Goal: Find contact information: Find contact information

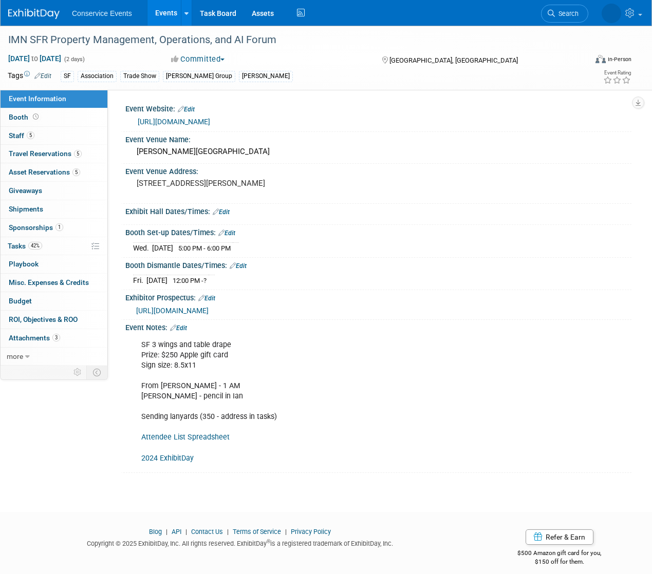
click at [164, 8] on link "Events" at bounding box center [165, 13] width 37 height 26
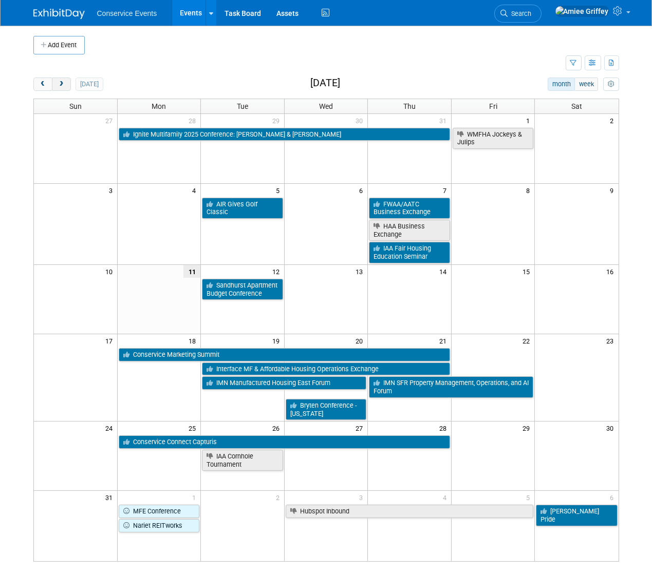
click at [62, 87] on button "next" at bounding box center [61, 84] width 19 height 13
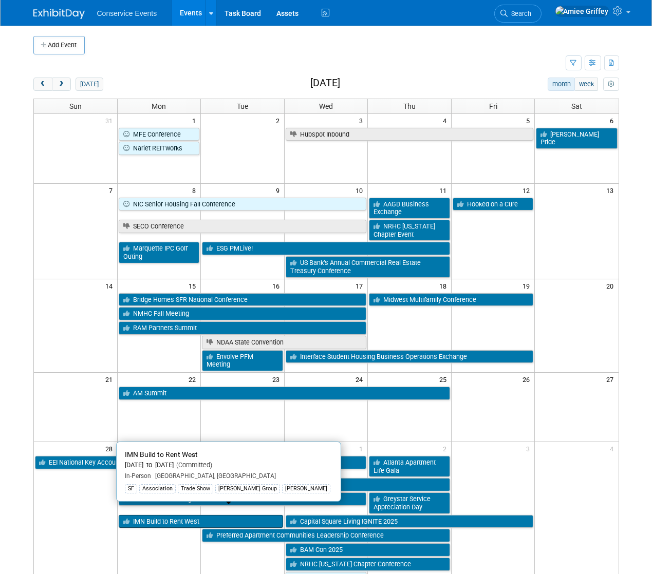
click at [155, 515] on link "IMN Build to Rent West" at bounding box center [201, 521] width 164 height 13
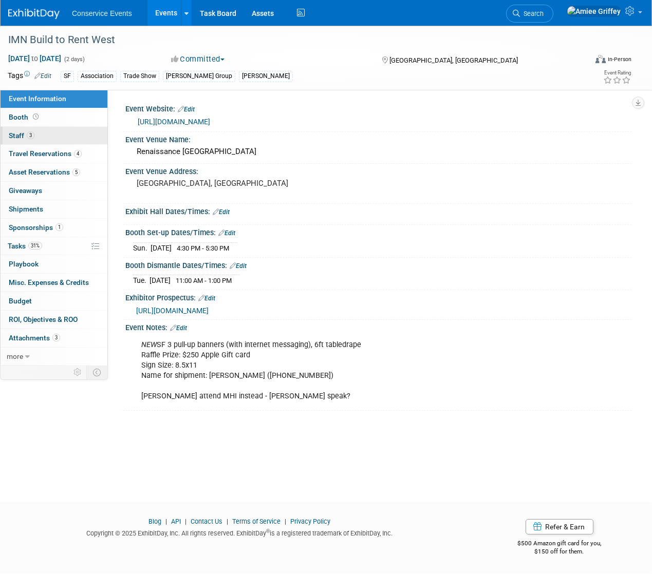
click at [50, 136] on link "3 Staff 3" at bounding box center [54, 136] width 107 height 18
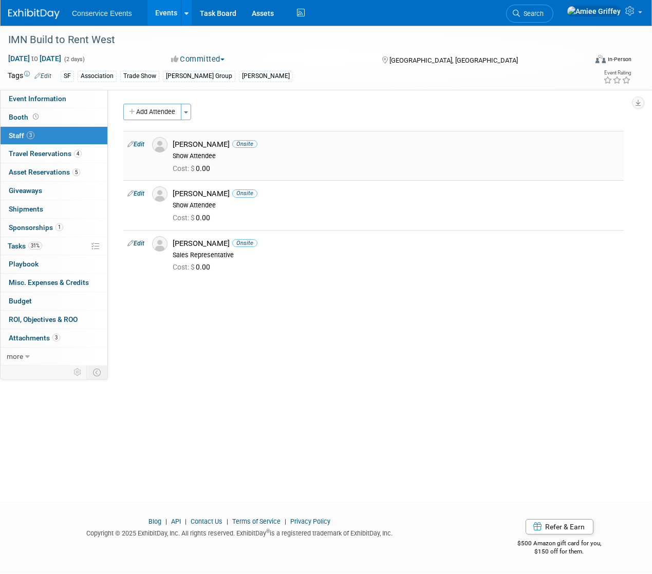
click at [162, 149] on img at bounding box center [159, 144] width 15 height 15
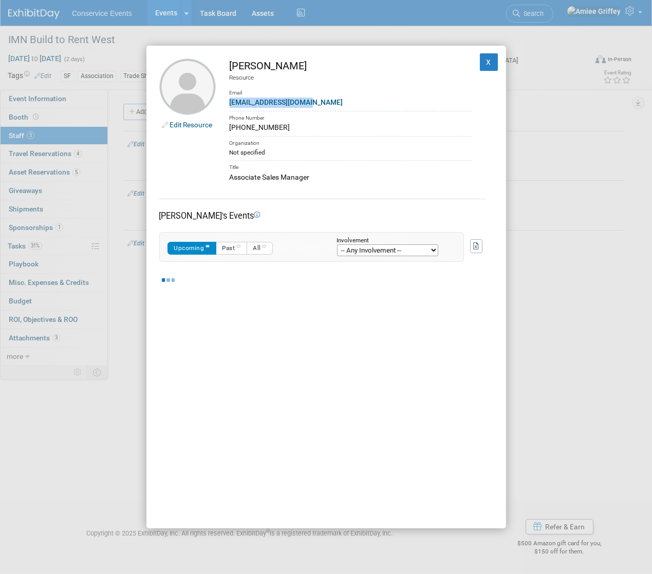
drag, startPoint x: 309, startPoint y: 104, endPoint x: 229, endPoint y: 104, distance: 80.1
click at [230, 104] on div "iclark@conservice.com" at bounding box center [351, 102] width 242 height 11
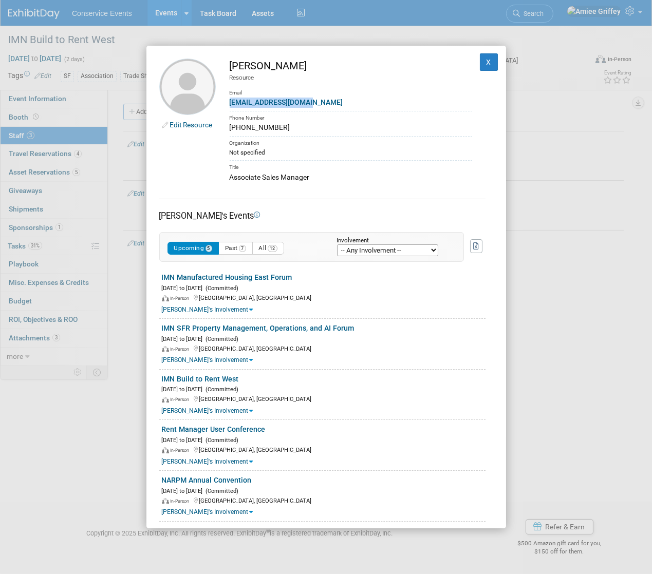
copy link "iclark@conservice.com"
drag, startPoint x: 282, startPoint y: 127, endPoint x: 229, endPoint y: 129, distance: 53.5
click at [230, 129] on div "(435) 890-0619" at bounding box center [351, 127] width 242 height 11
copy div "(435) 890-0619"
click at [480, 61] on button "X" at bounding box center [489, 61] width 18 height 17
